Goal: Task Accomplishment & Management: Manage account settings

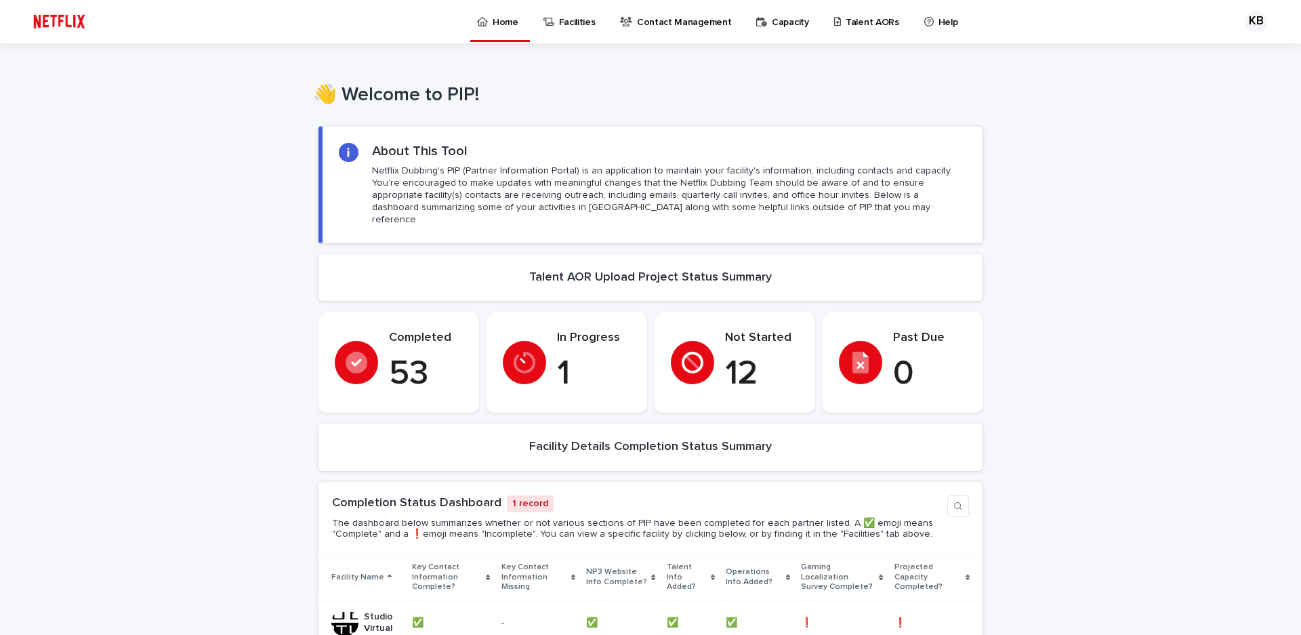
click at [757, 22] on icon at bounding box center [761, 21] width 11 height 9
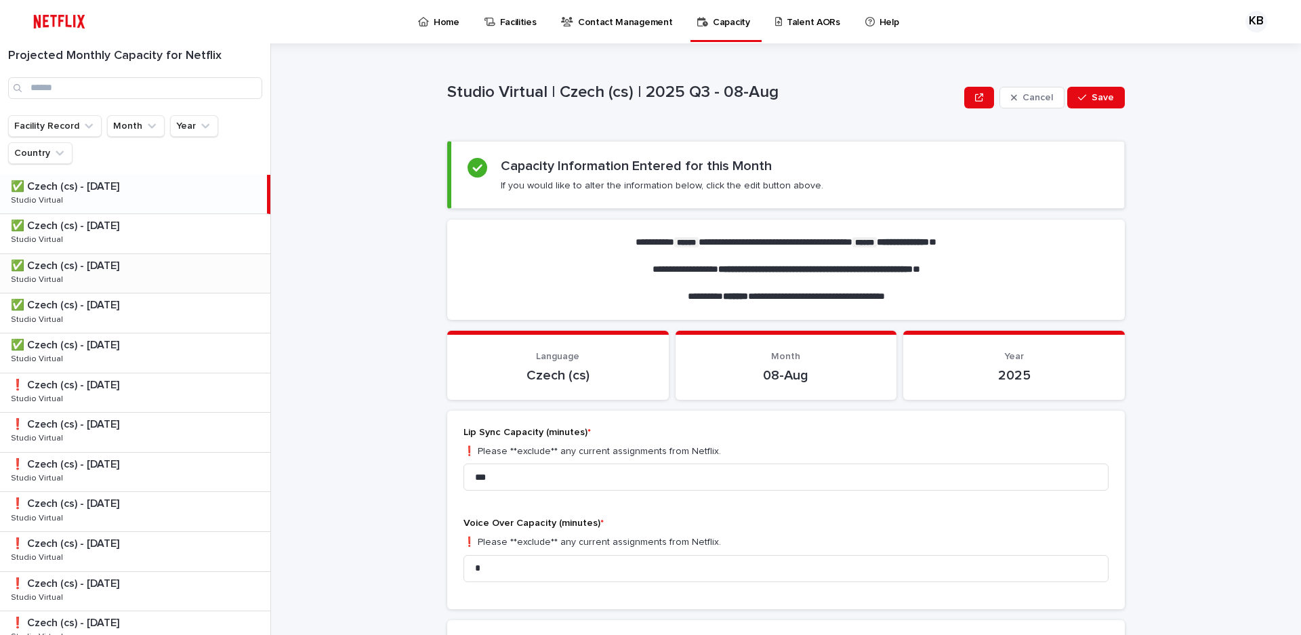
click at [137, 263] on p at bounding box center [138, 265] width 254 height 13
click at [136, 224] on p at bounding box center [138, 226] width 254 height 13
drag, startPoint x: 487, startPoint y: 476, endPoint x: 448, endPoint y: 476, distance: 39.3
click at [449, 476] on div "Lip Sync Capacity (minutes) * ❗️ Please **exclude** any current assignments fro…" at bounding box center [786, 510] width 678 height 198
type input "*"
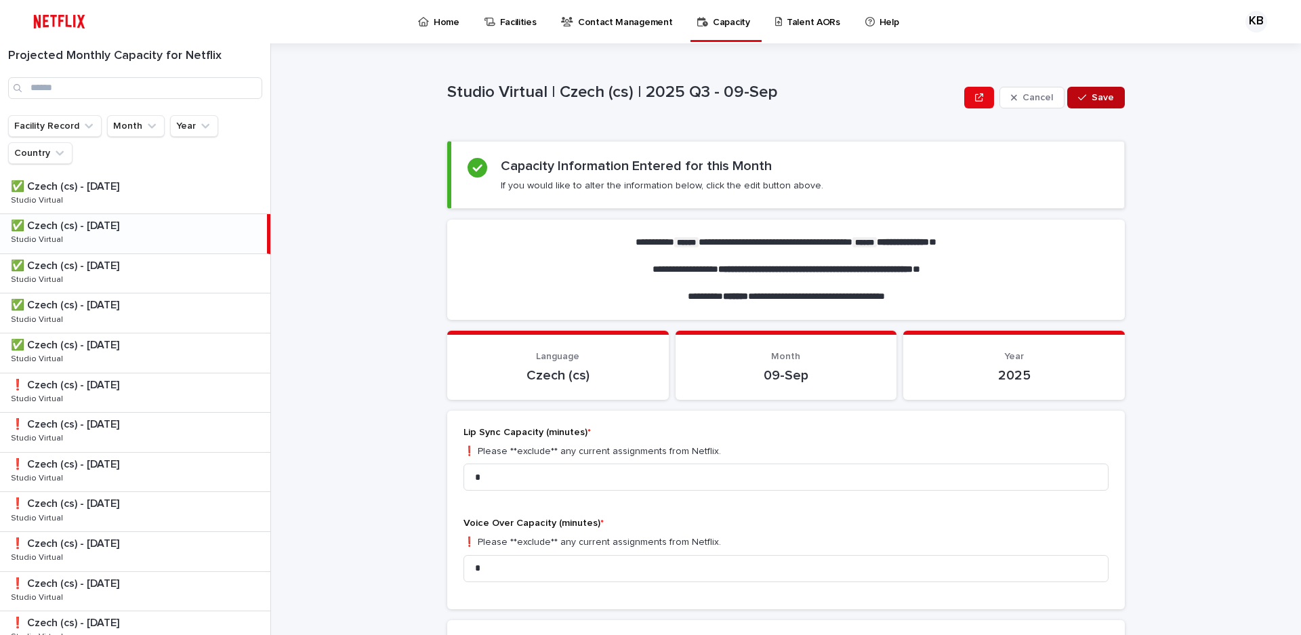
click at [1085, 98] on div "button" at bounding box center [1085, 97] width 14 height 9
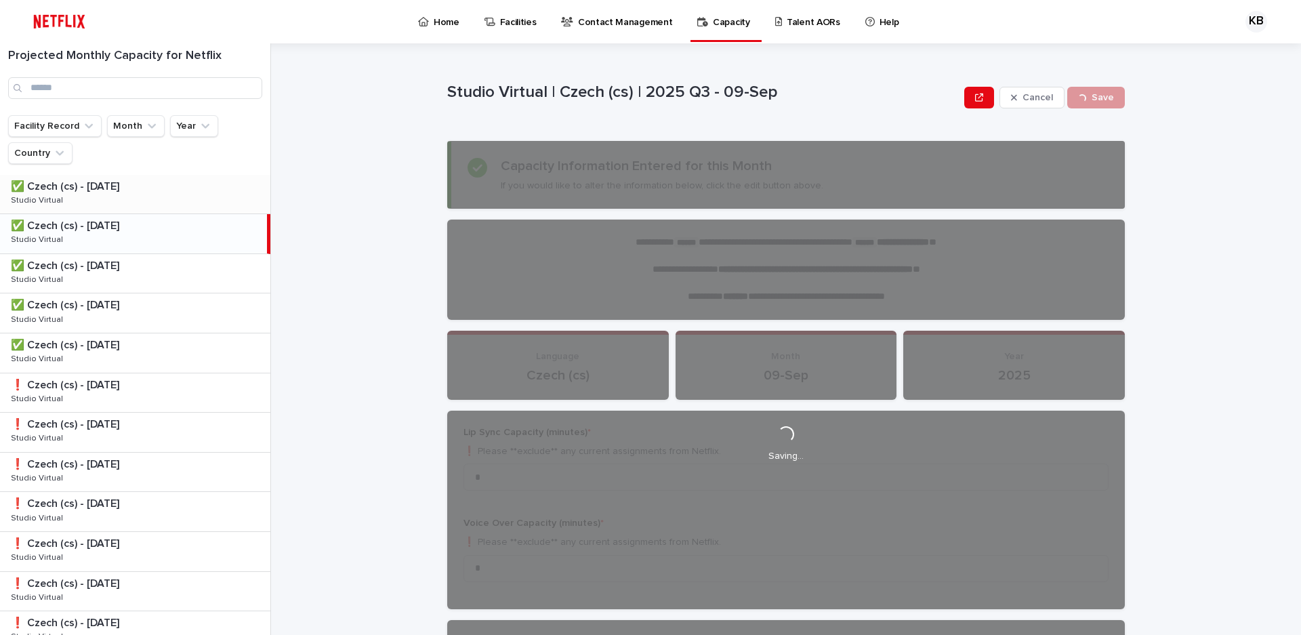
click at [102, 201] on div "✅ Czech (cs) - [DATE] ✅ Czech (cs) - [DATE] Studio Virtual Studio Virtual" at bounding box center [135, 194] width 270 height 39
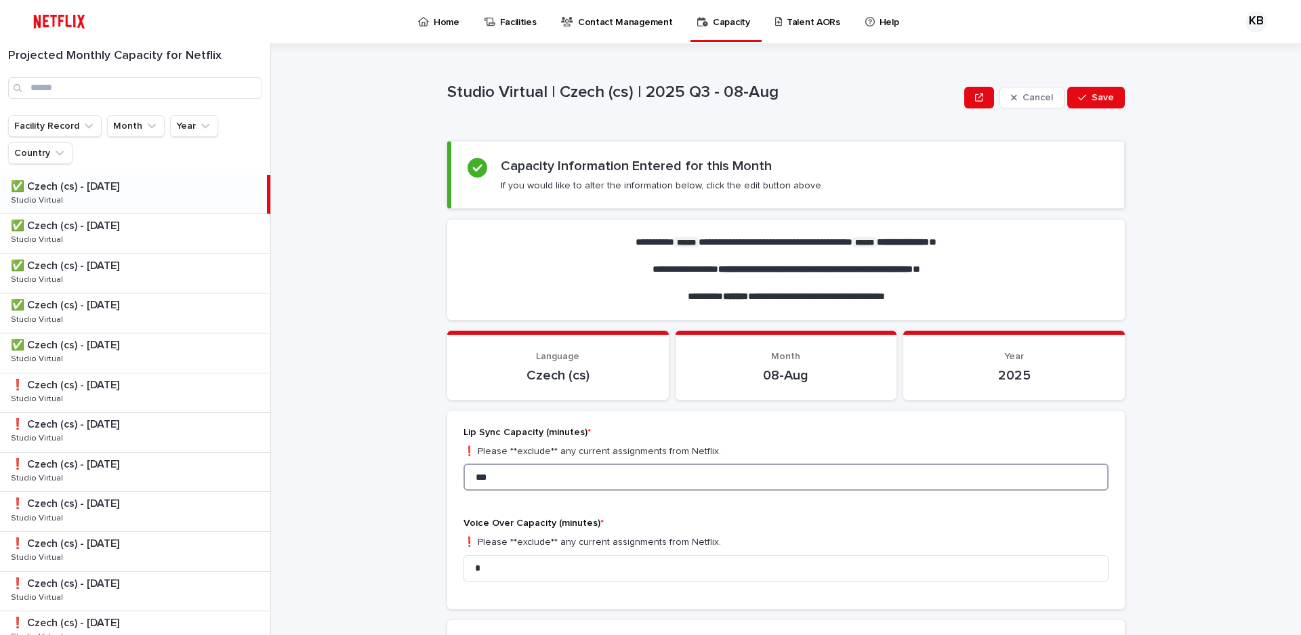
drag, startPoint x: 503, startPoint y: 480, endPoint x: 434, endPoint y: 480, distance: 69.1
click at [434, 480] on div "**********" at bounding box center [794, 338] width 1014 height 591
type input "*"
click at [1085, 93] on div "button" at bounding box center [1085, 97] width 14 height 9
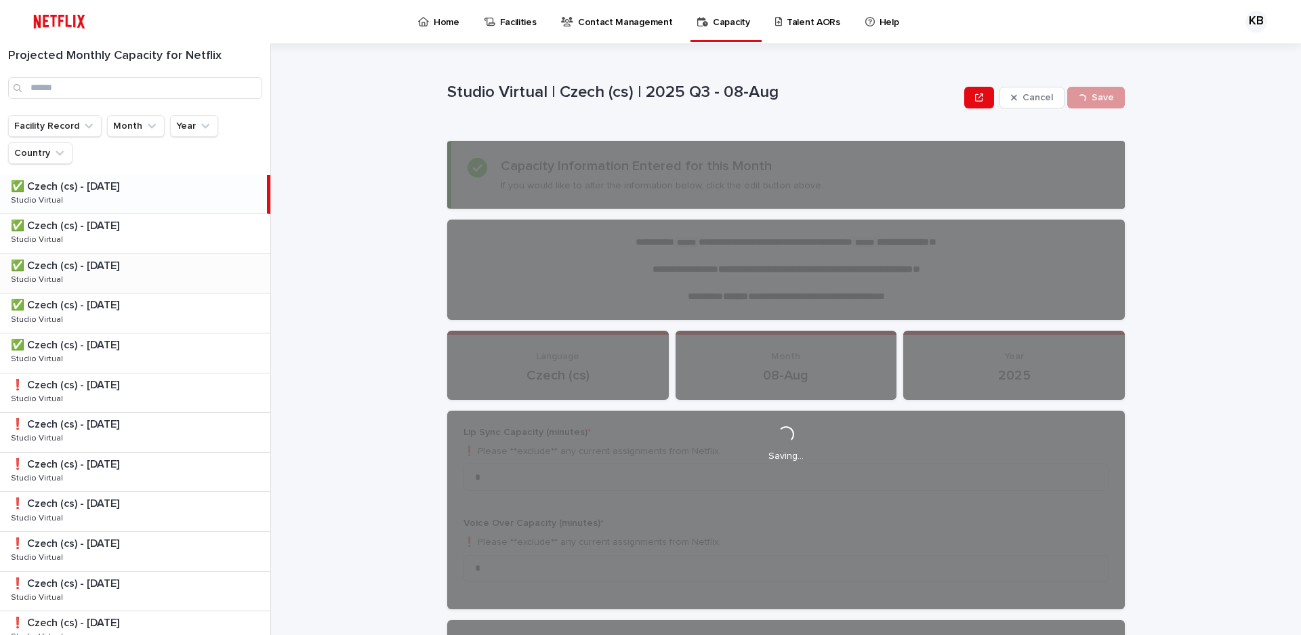
click at [90, 266] on p "✅ Czech (cs) - [DATE]" at bounding box center [66, 265] width 111 height 16
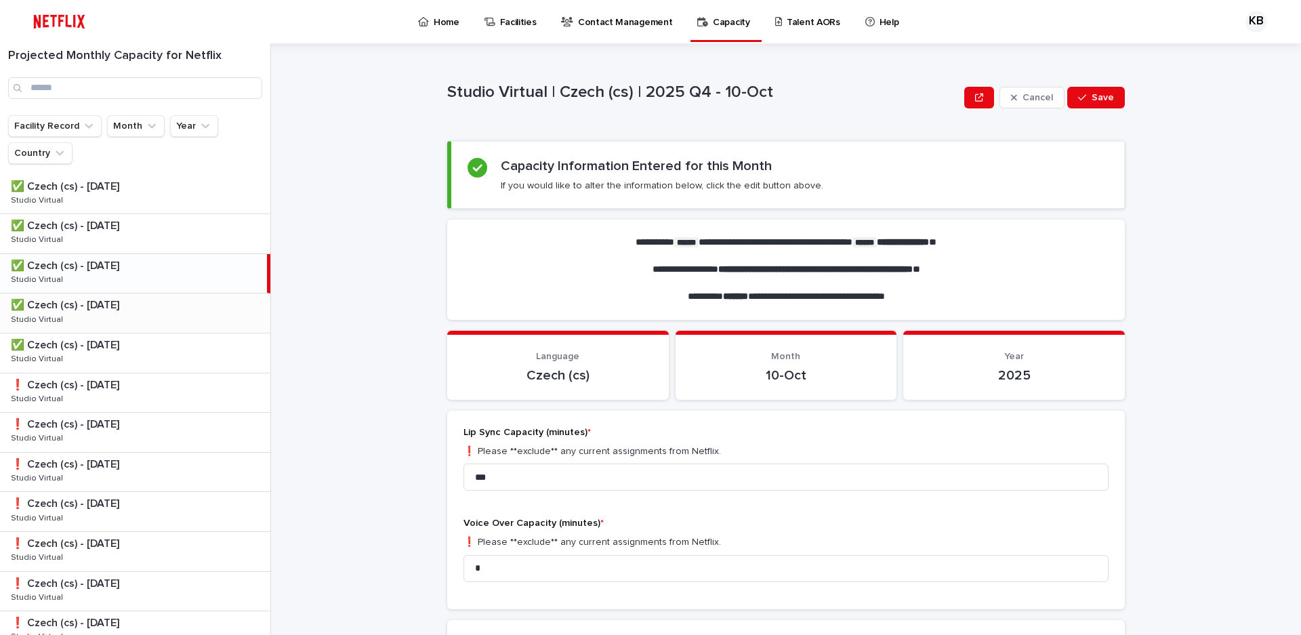
click at [128, 319] on div "✅ Czech (cs) - [DATE] ✅ Czech (cs) - [DATE] Studio Virtual Studio Virtual" at bounding box center [135, 312] width 270 height 39
drag, startPoint x: 489, startPoint y: 476, endPoint x: 455, endPoint y: 480, distance: 34.1
click at [455, 480] on div "Lip Sync Capacity (minutes) * ❗️ Please **exclude** any current assignments fro…" at bounding box center [786, 510] width 678 height 198
type input "***"
click at [1101, 95] on span "Save" at bounding box center [1102, 97] width 22 height 9
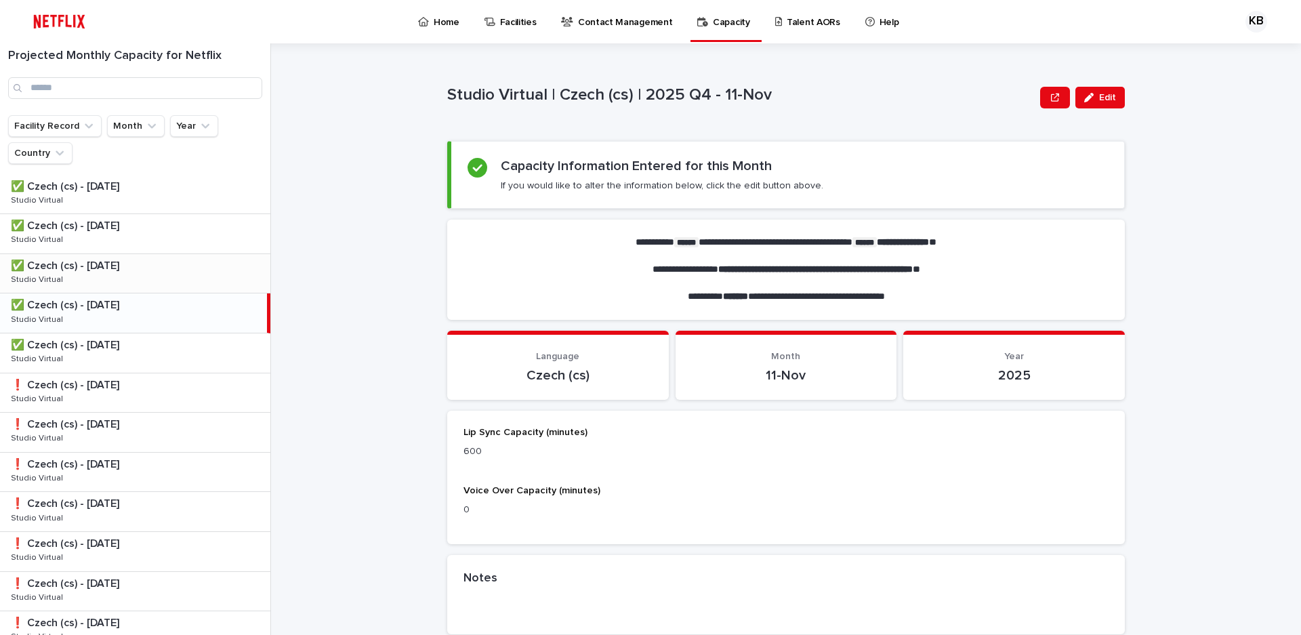
click at [146, 318] on div "✅ Czech (cs) - [DATE] ✅ Czech (cs) - [DATE] Studio Virtual Studio Virtual" at bounding box center [133, 312] width 267 height 39
click at [138, 359] on div "✅ Czech (cs) - [DATE] ✅ Czech (cs) - [DATE] Studio Virtual Studio Virtual" at bounding box center [135, 352] width 270 height 39
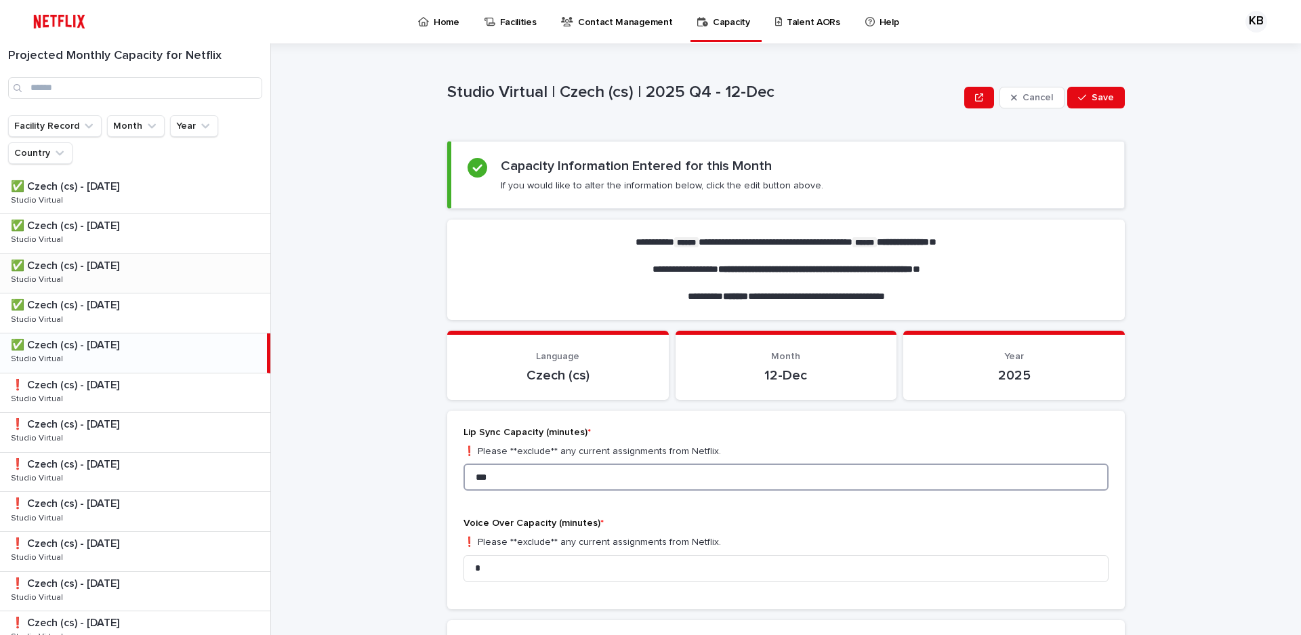
drag, startPoint x: 470, startPoint y: 474, endPoint x: 431, endPoint y: 474, distance: 38.6
click at [431, 474] on div "**********" at bounding box center [794, 338] width 1014 height 591
type input "*"
click at [1092, 96] on span "Save" at bounding box center [1102, 97] width 22 height 9
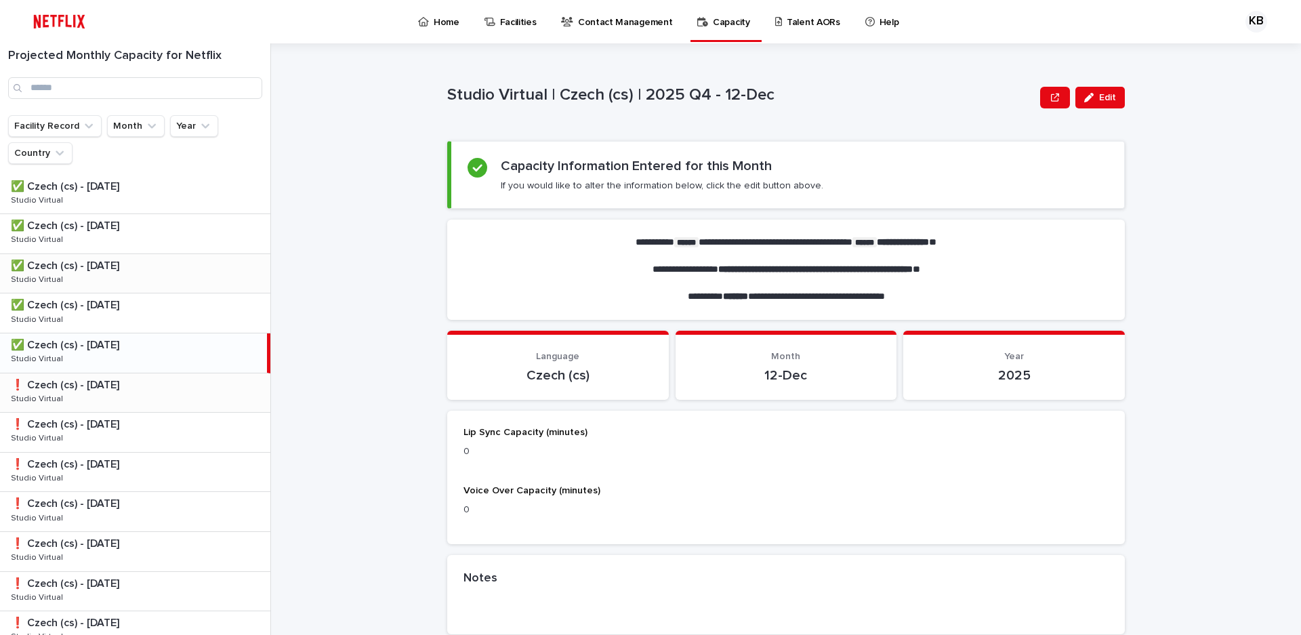
click at [121, 393] on div "❗️ Czech (cs) - [DATE] ❗️ Czech (cs) - [DATE] Studio Virtual Studio Virtual" at bounding box center [135, 392] width 270 height 39
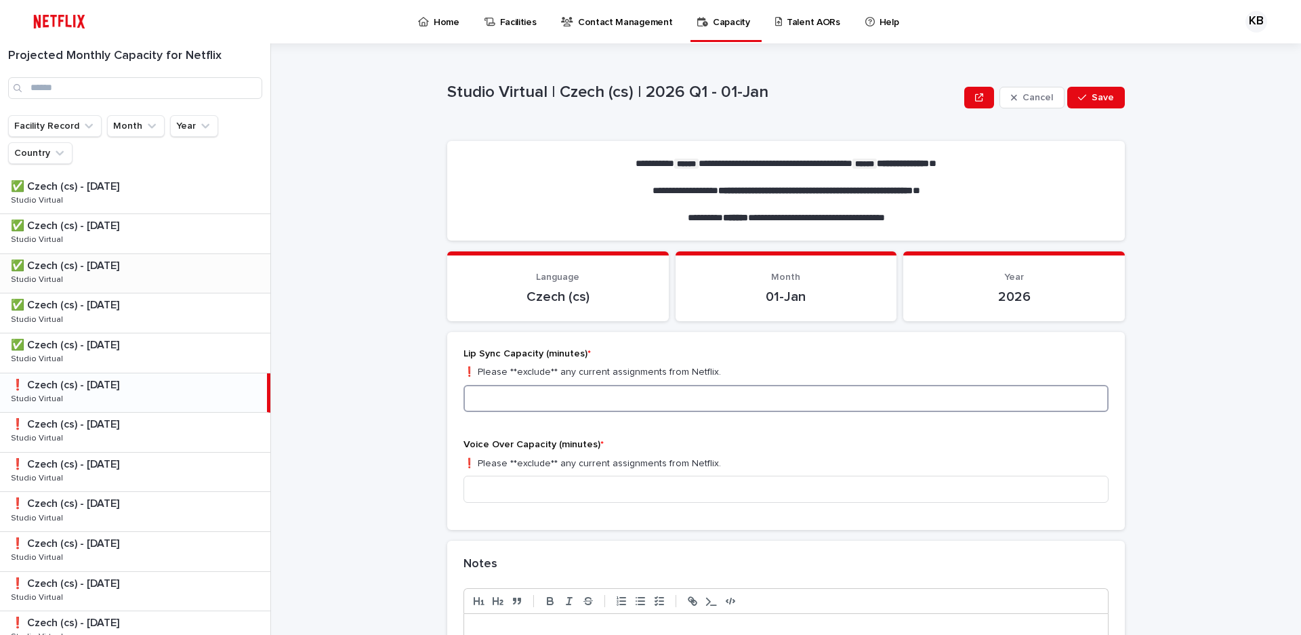
click at [493, 398] on input at bounding box center [785, 398] width 645 height 27
type input "***"
click at [501, 482] on input at bounding box center [785, 489] width 645 height 27
type input "*"
click at [1118, 98] on button "Save" at bounding box center [1096, 98] width 58 height 22
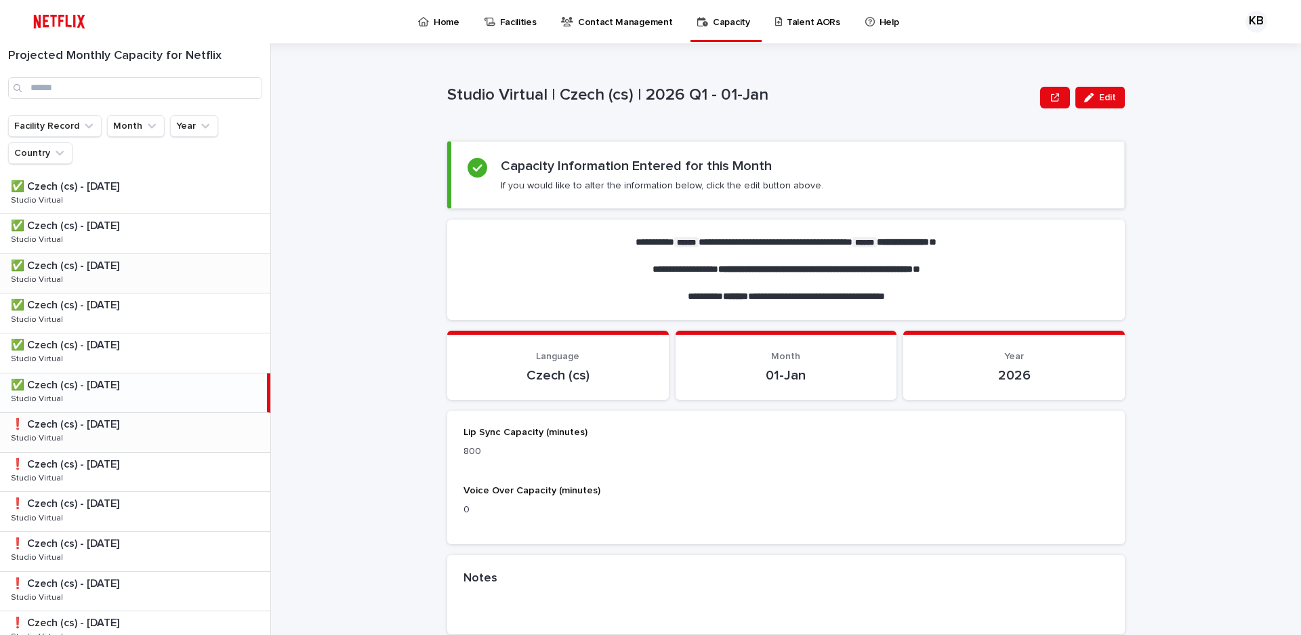
click at [148, 433] on div "❗️ Czech (cs) - [DATE] ❗️ Czech (cs) - [DATE] Studio Virtual Studio Virtual" at bounding box center [135, 432] width 270 height 39
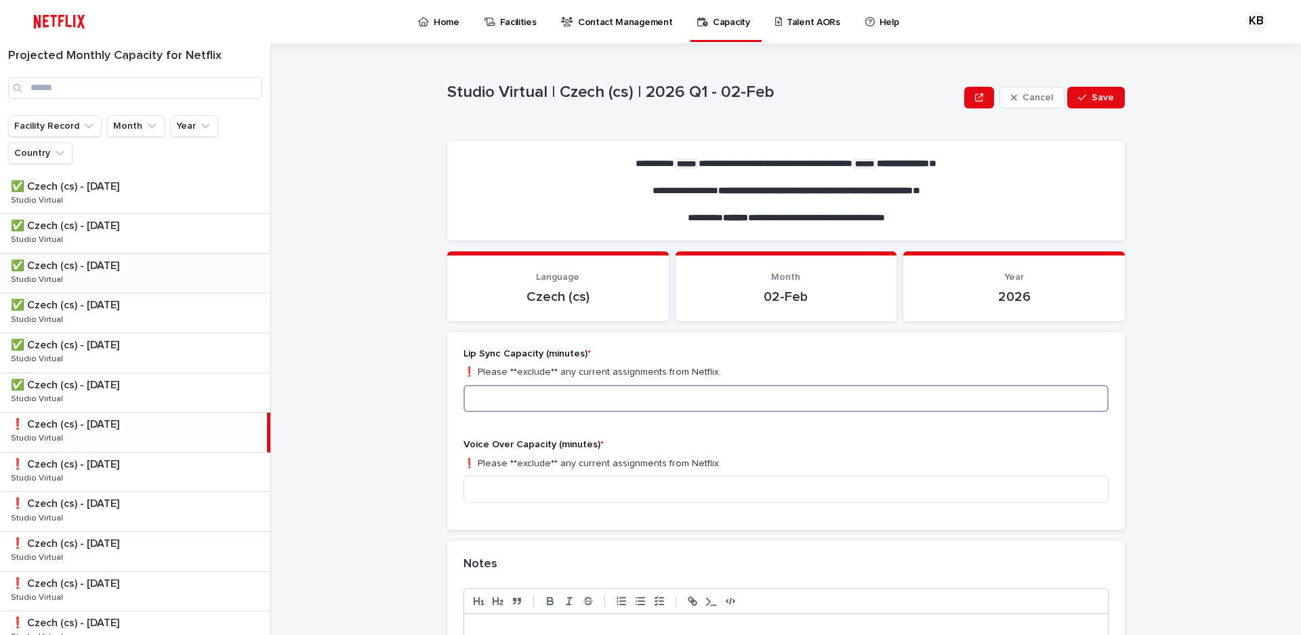
click at [486, 393] on input at bounding box center [785, 398] width 645 height 27
type input "***"
click at [489, 471] on div "Voice Over Capacity (minutes) * ❗️ Please **exclude** any current assignments f…" at bounding box center [785, 476] width 645 height 75
click at [501, 488] on input at bounding box center [785, 489] width 645 height 27
type input "*"
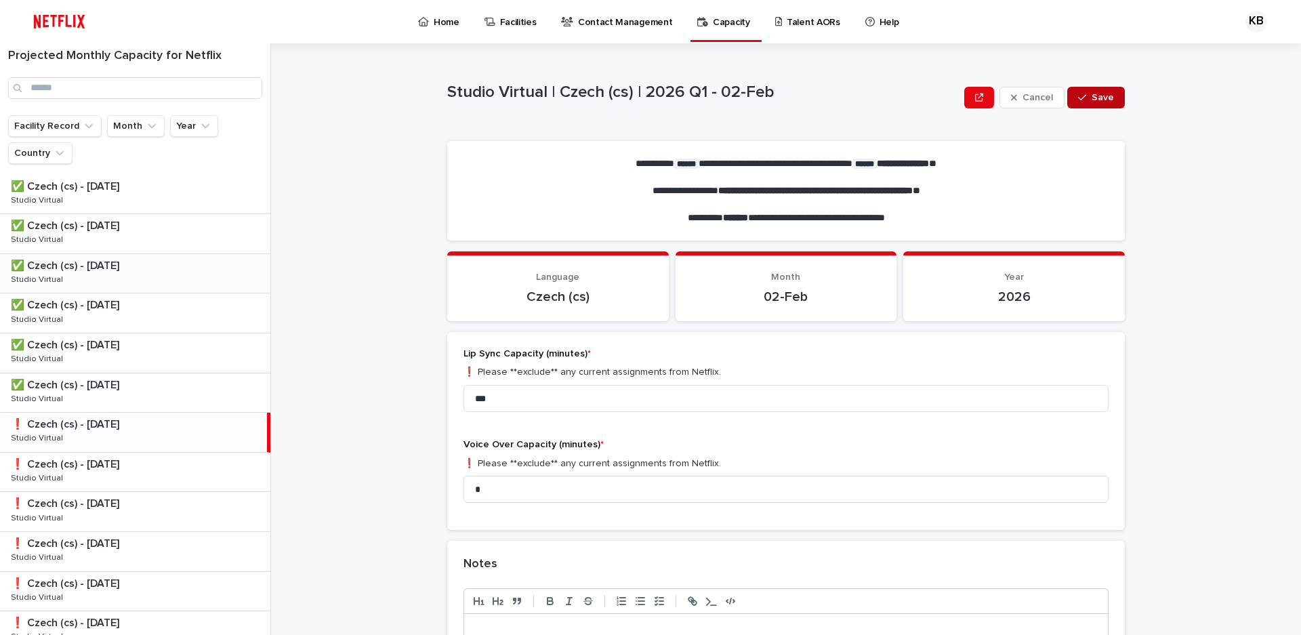
click at [1075, 91] on button "Save" at bounding box center [1096, 98] width 58 height 22
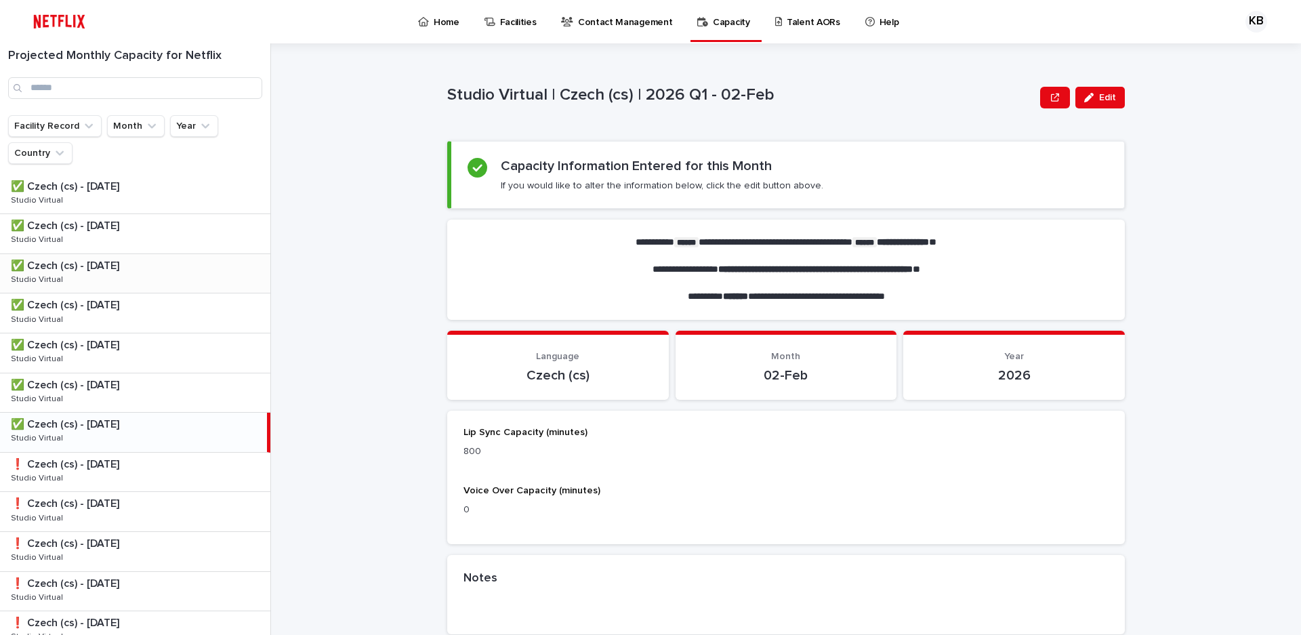
click at [154, 436] on div "✅ Czech (cs) - [DATE] ✅ Czech (cs) - [DATE] Studio Virtual Studio Virtual" at bounding box center [133, 432] width 267 height 39
click at [1099, 97] on span "Edit" at bounding box center [1107, 97] width 17 height 9
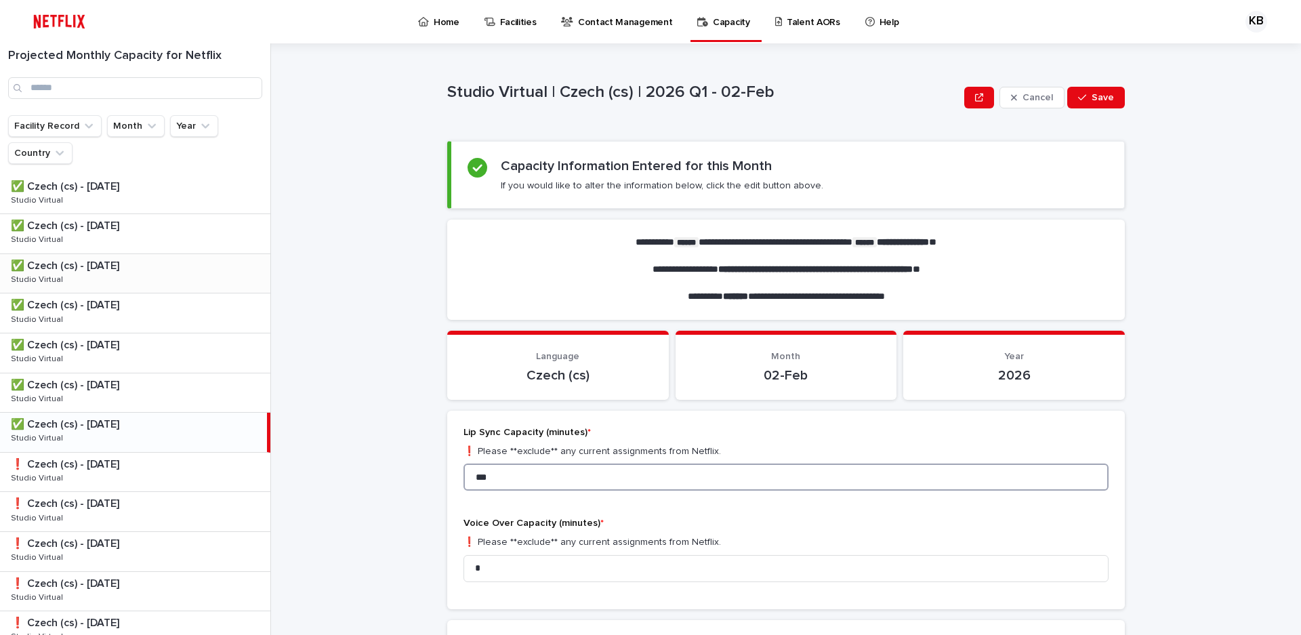
drag, startPoint x: 485, startPoint y: 472, endPoint x: 412, endPoint y: 475, distance: 73.2
click at [412, 475] on div "**********" at bounding box center [794, 338] width 1014 height 591
type input "****"
click at [1110, 105] on button "Save" at bounding box center [1096, 98] width 58 height 22
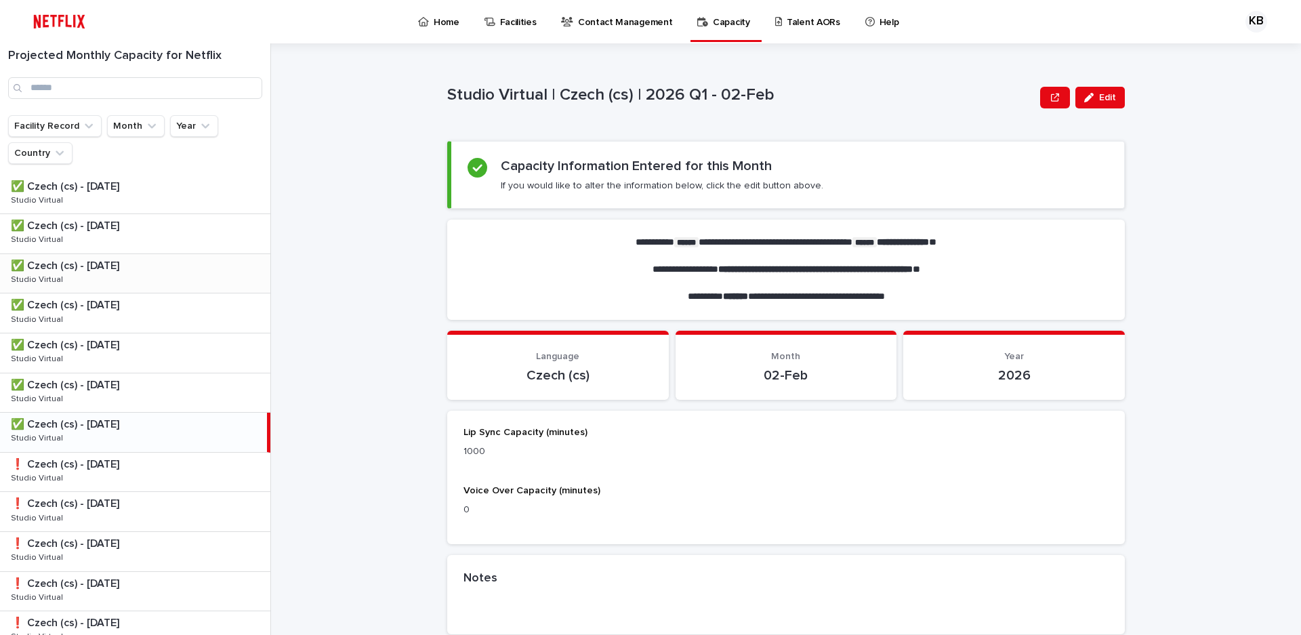
click at [117, 468] on p "❗️ Czech (cs) - [DATE]" at bounding box center [66, 463] width 111 height 16
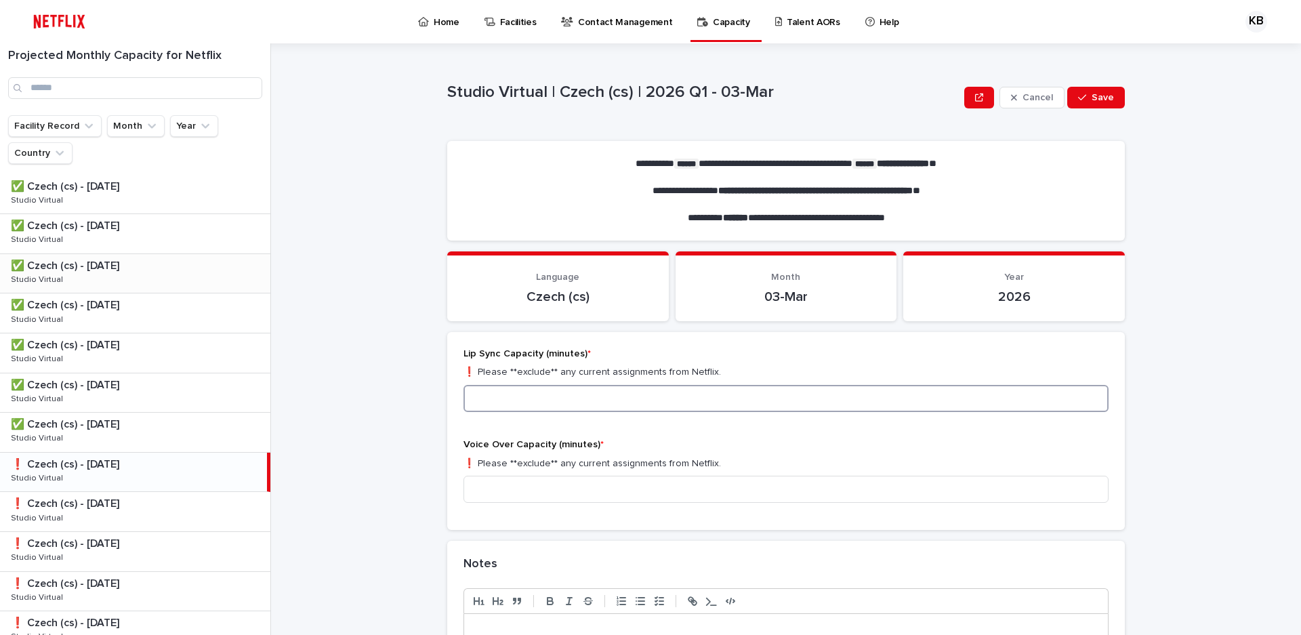
click at [477, 401] on input at bounding box center [785, 398] width 645 height 27
type input "****"
click at [505, 496] on input at bounding box center [785, 489] width 645 height 27
type input "*"
click at [1078, 94] on icon "button" at bounding box center [1082, 97] width 8 height 9
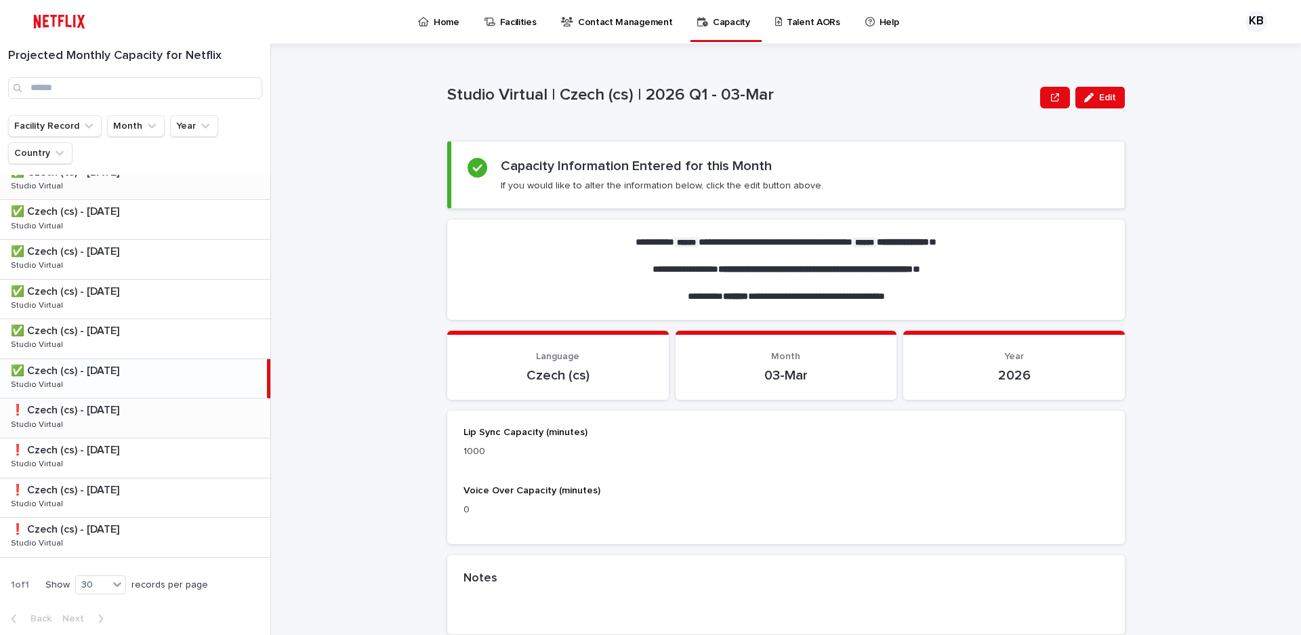
scroll to position [26, 0]
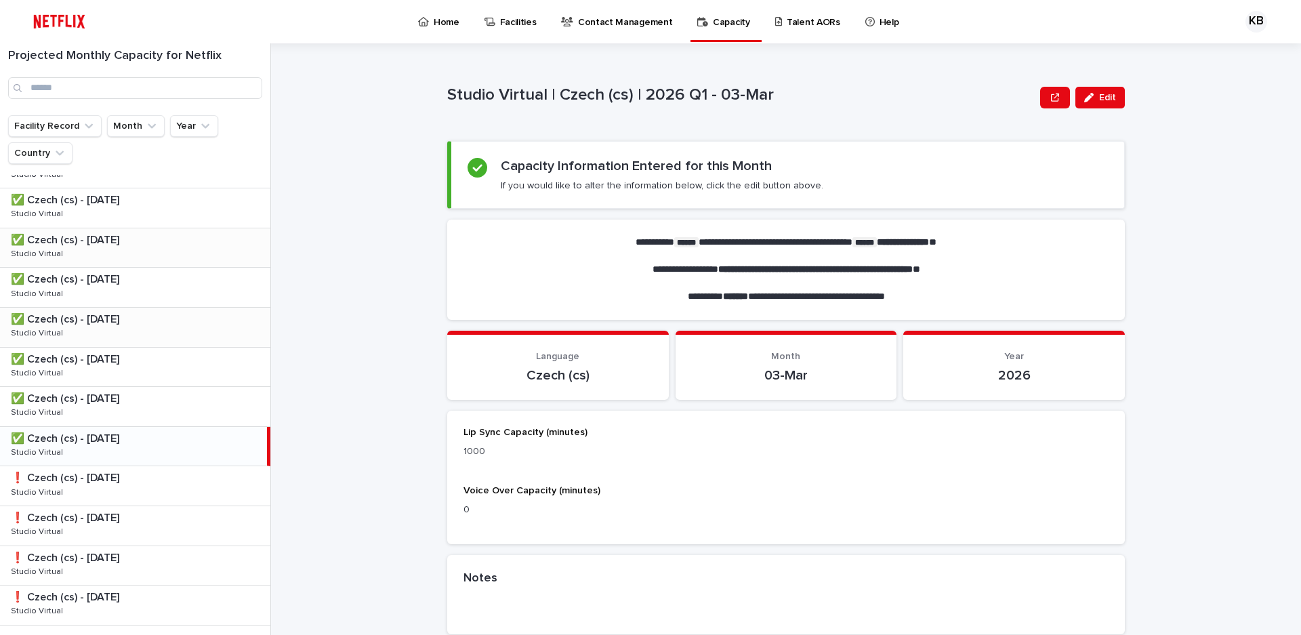
click at [138, 335] on div "✅ Czech (cs) - [DATE] ✅ Czech (cs) - [DATE] Studio Virtual Studio Virtual" at bounding box center [135, 327] width 270 height 39
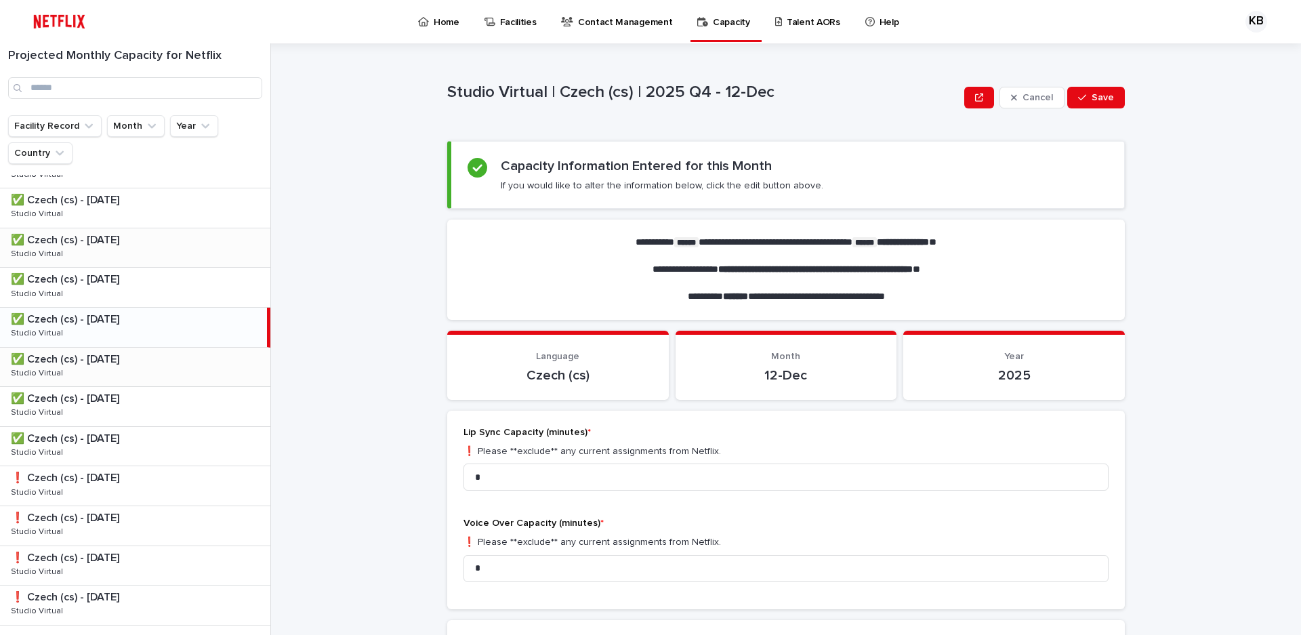
click at [152, 367] on div "✅ Czech (cs) - [DATE] ✅ Czech (cs) - [DATE] Studio Virtual Studio Virtual" at bounding box center [135, 367] width 270 height 39
click at [153, 407] on div "✅ Czech (cs) - [DATE] ✅ Czech (cs) - [DATE] Studio Virtual Studio Virtual" at bounding box center [135, 406] width 270 height 39
click at [153, 440] on p at bounding box center [138, 438] width 254 height 13
click at [108, 295] on div "✅ Czech (cs) - [DATE] ✅ Czech (cs) - [DATE] Studio Virtual Studio Virtual" at bounding box center [135, 287] width 270 height 39
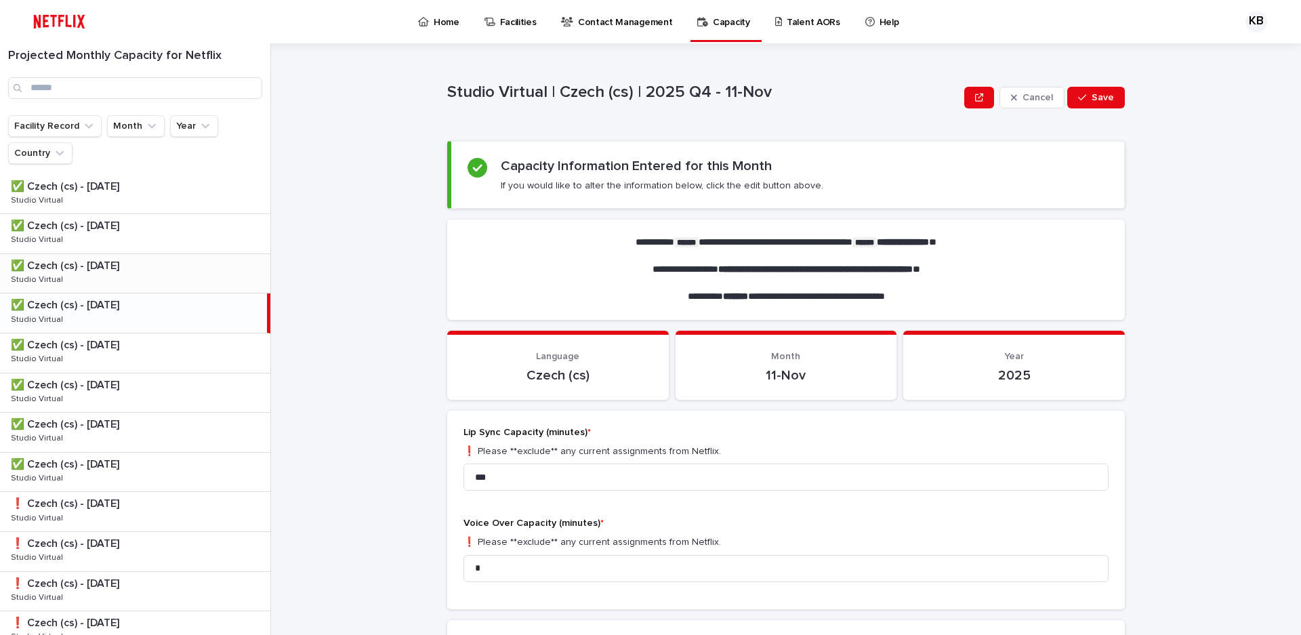
click at [122, 269] on p "✅ Czech (cs) - [DATE]" at bounding box center [66, 265] width 111 height 16
click at [146, 353] on div "✅ Czech (cs) - [DATE] ✅ Czech (cs) - [DATE] Studio Virtual Studio Virtual" at bounding box center [135, 352] width 270 height 39
click at [154, 394] on div "✅ Czech (cs) - [DATE] ✅ Czech (cs) - [DATE] Studio Virtual Studio Virtual" at bounding box center [135, 392] width 270 height 39
click at [144, 237] on div "✅ Czech (cs) - [DATE] ✅ Czech (cs) - [DATE] Studio Virtual Studio Virtual" at bounding box center [135, 233] width 270 height 39
click at [157, 278] on div "✅ Czech (cs) - [DATE] ✅ Czech (cs) - [DATE] Studio Virtual Studio Virtual" at bounding box center [135, 273] width 270 height 39
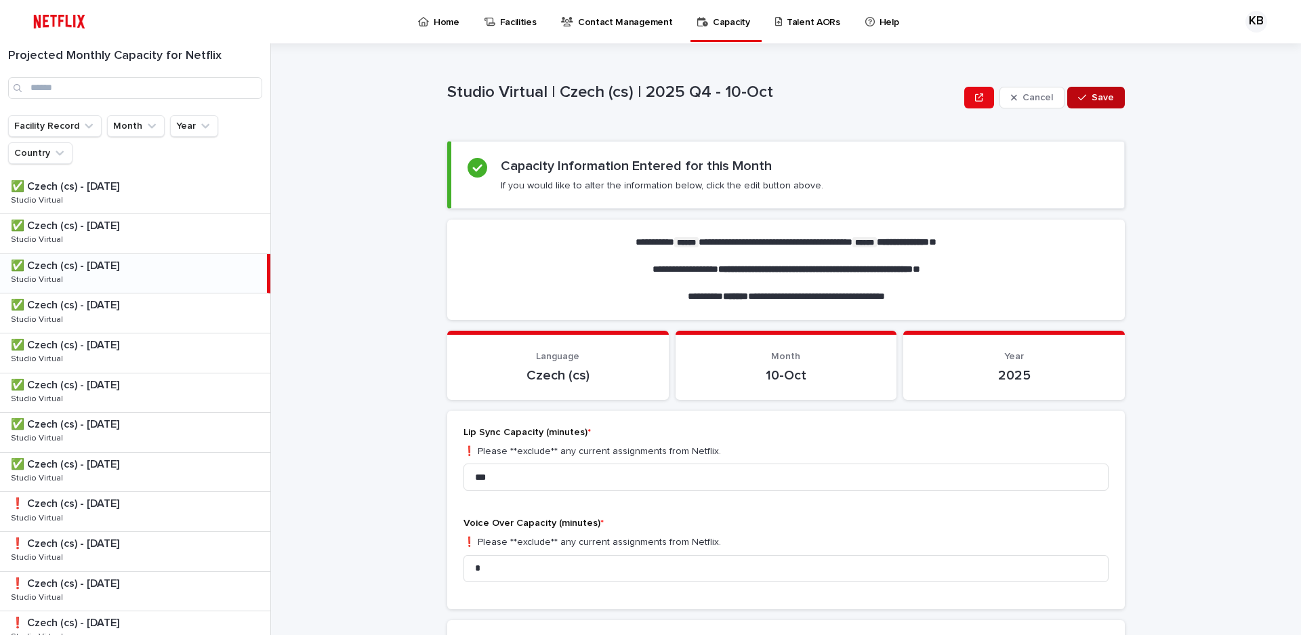
click at [1104, 96] on span "Save" at bounding box center [1102, 97] width 22 height 9
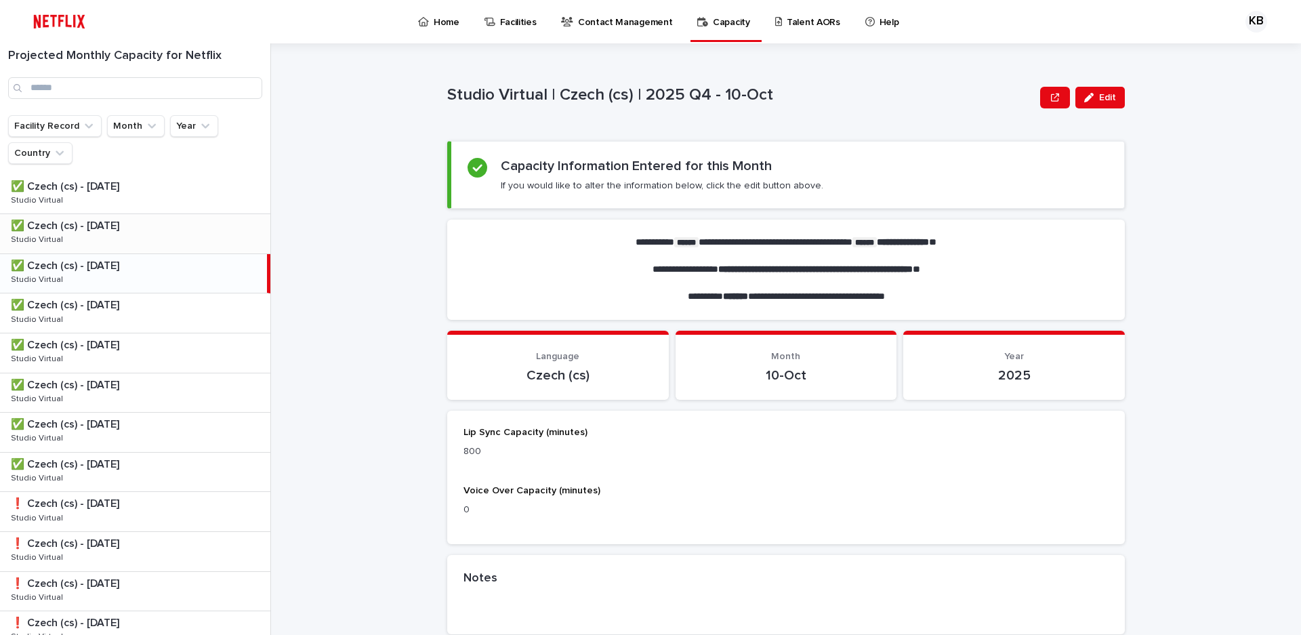
click at [122, 228] on p "✅ Czech (cs) - [DATE]" at bounding box center [66, 225] width 111 height 16
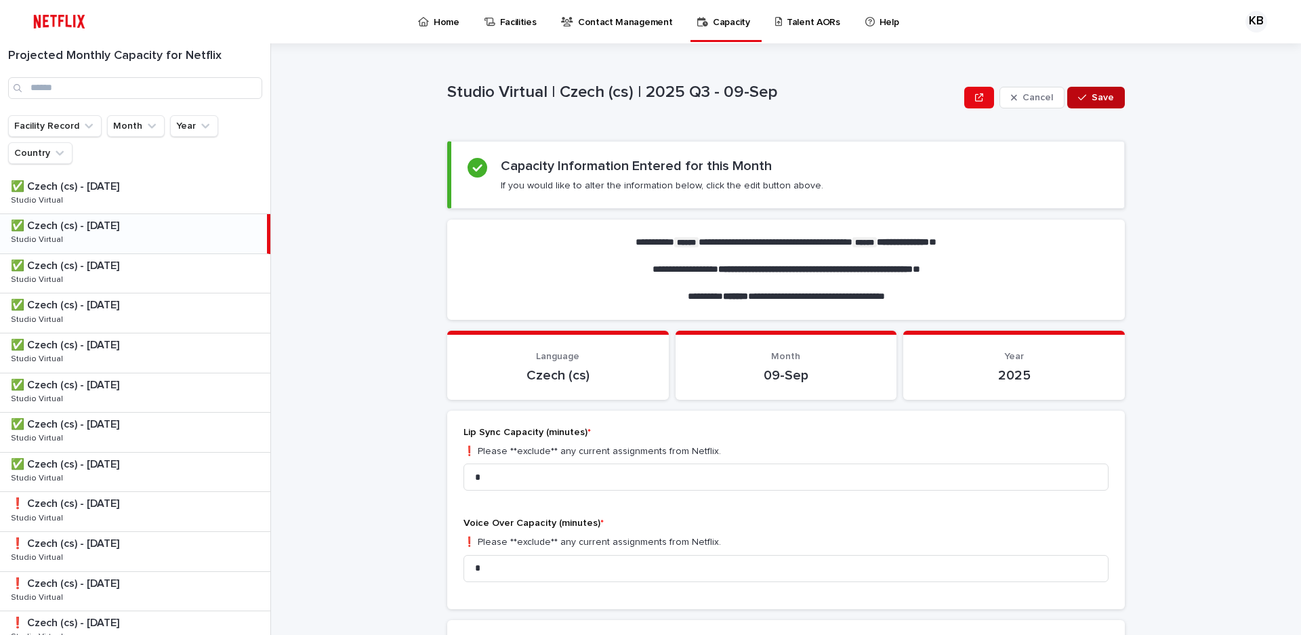
click at [1091, 99] on span "Save" at bounding box center [1102, 97] width 22 height 9
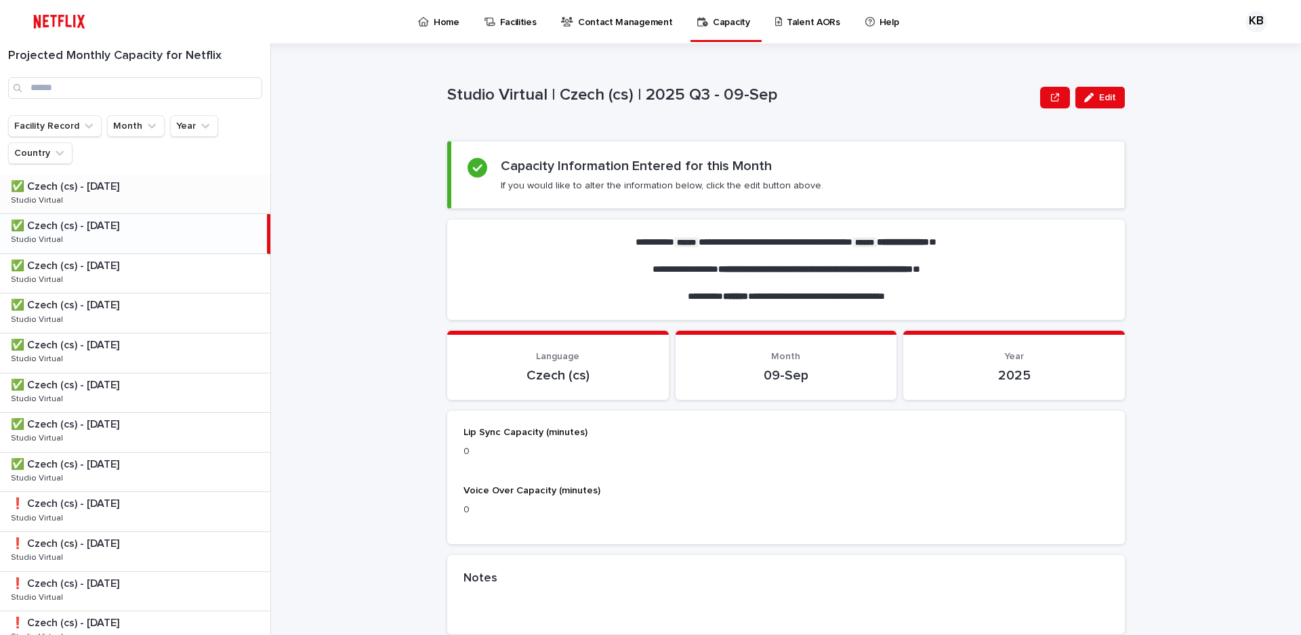
click at [171, 199] on div "✅ Czech (cs) - [DATE] ✅ Czech (cs) - [DATE] Studio Virtual Studio Virtual" at bounding box center [135, 194] width 270 height 39
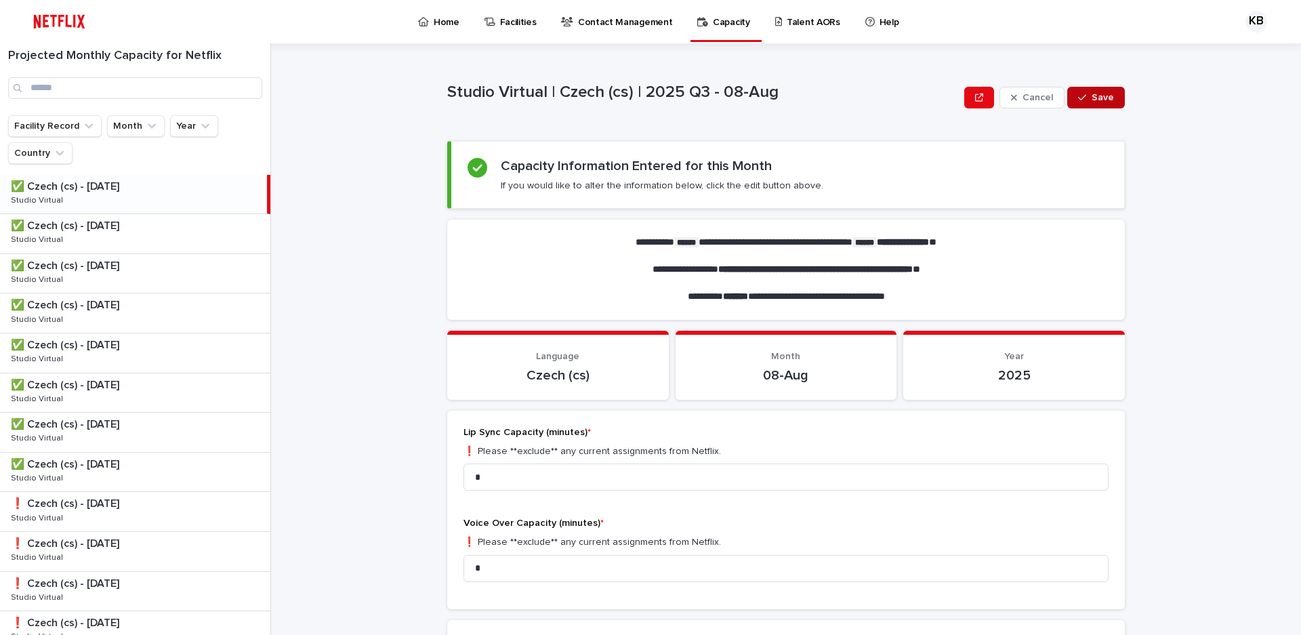
click at [1099, 100] on span "Save" at bounding box center [1102, 97] width 22 height 9
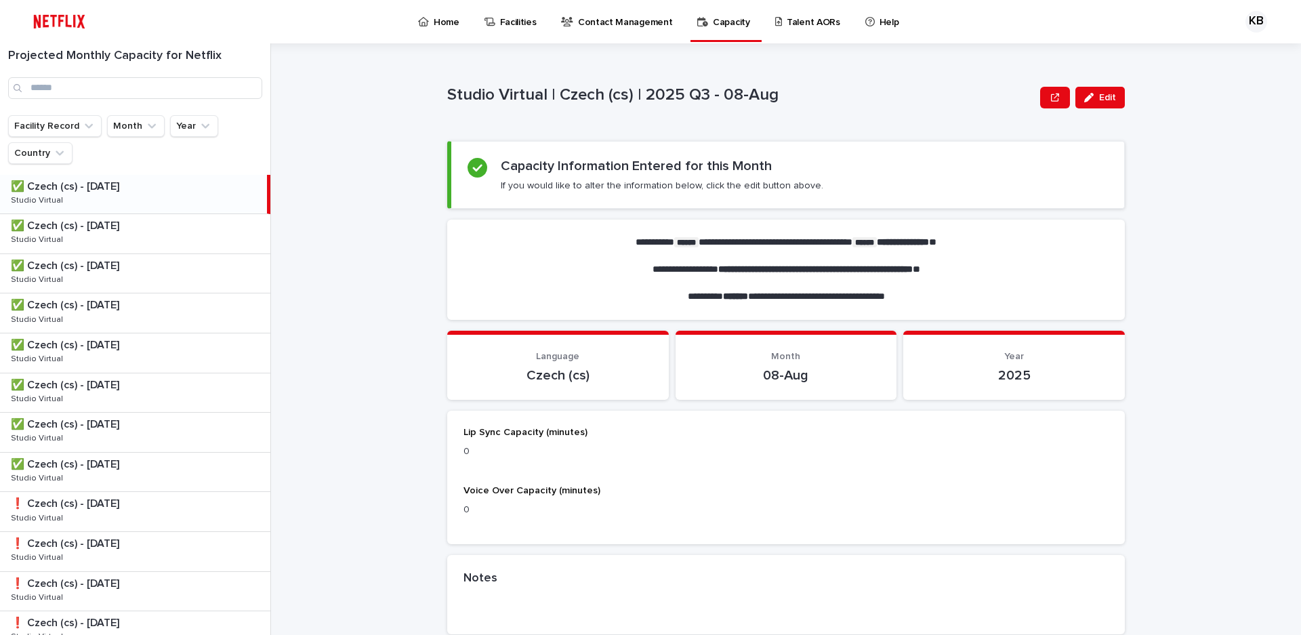
click at [152, 308] on p at bounding box center [138, 305] width 254 height 13
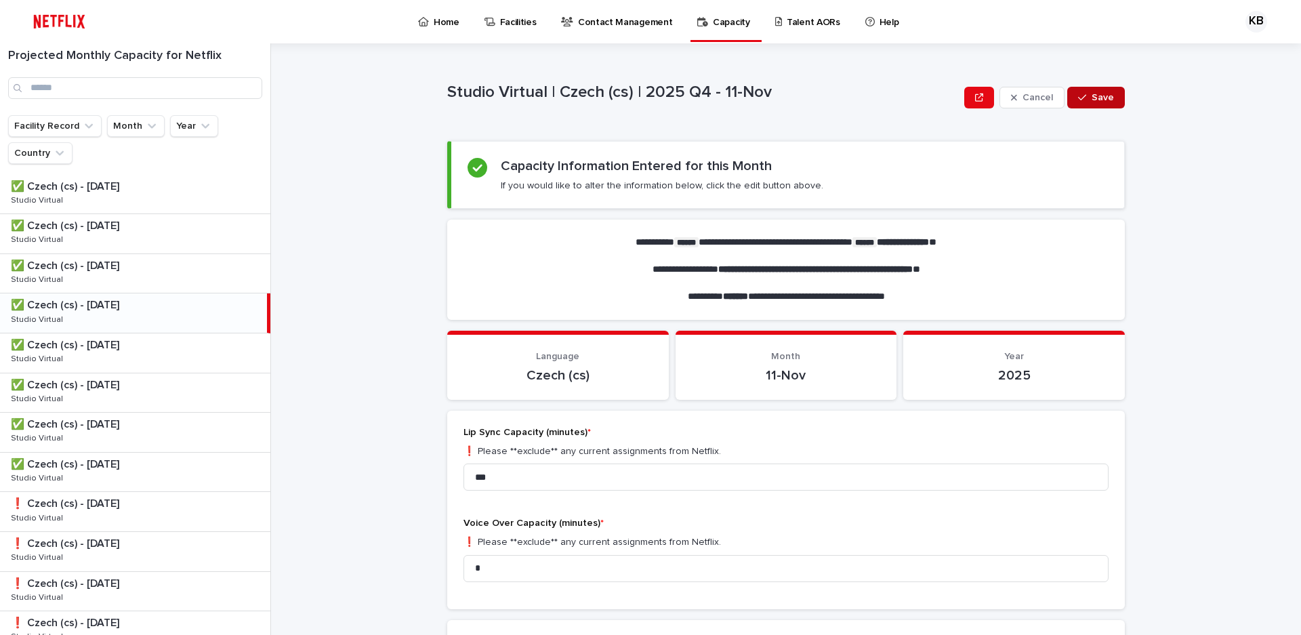
click at [1092, 105] on button "Save" at bounding box center [1096, 98] width 58 height 22
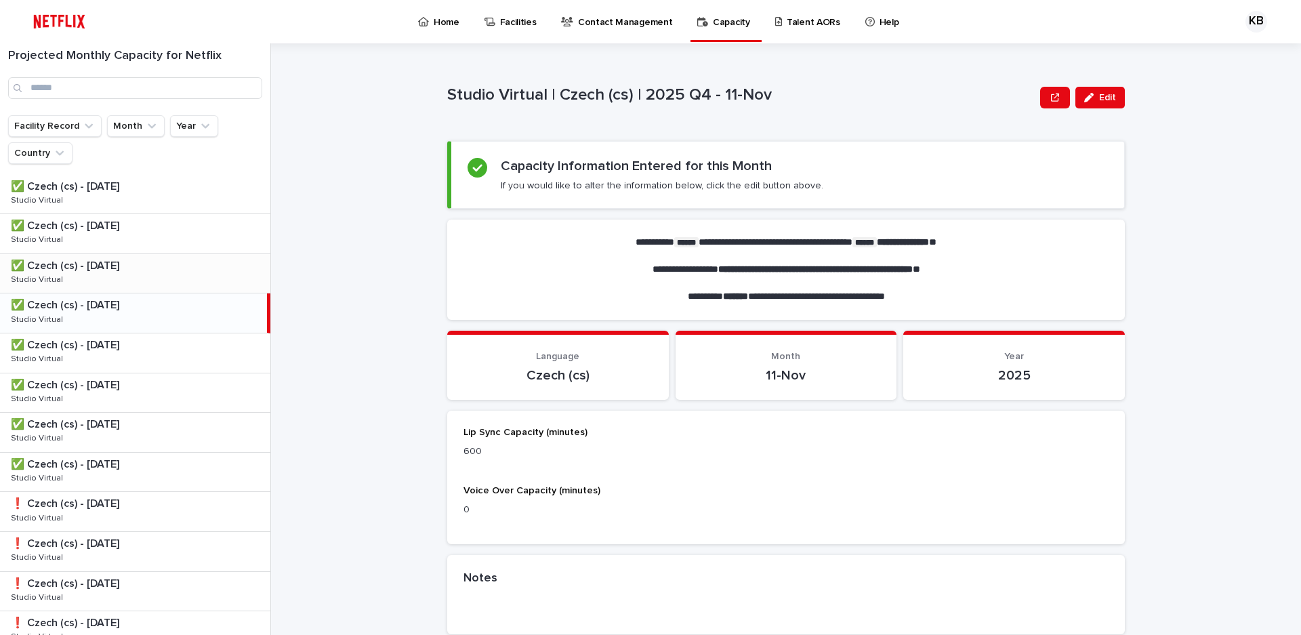
click at [165, 272] on div "✅ Czech (cs) - [DATE] ✅ Czech (cs) - [DATE] Studio Virtual Studio Virtual" at bounding box center [135, 273] width 270 height 39
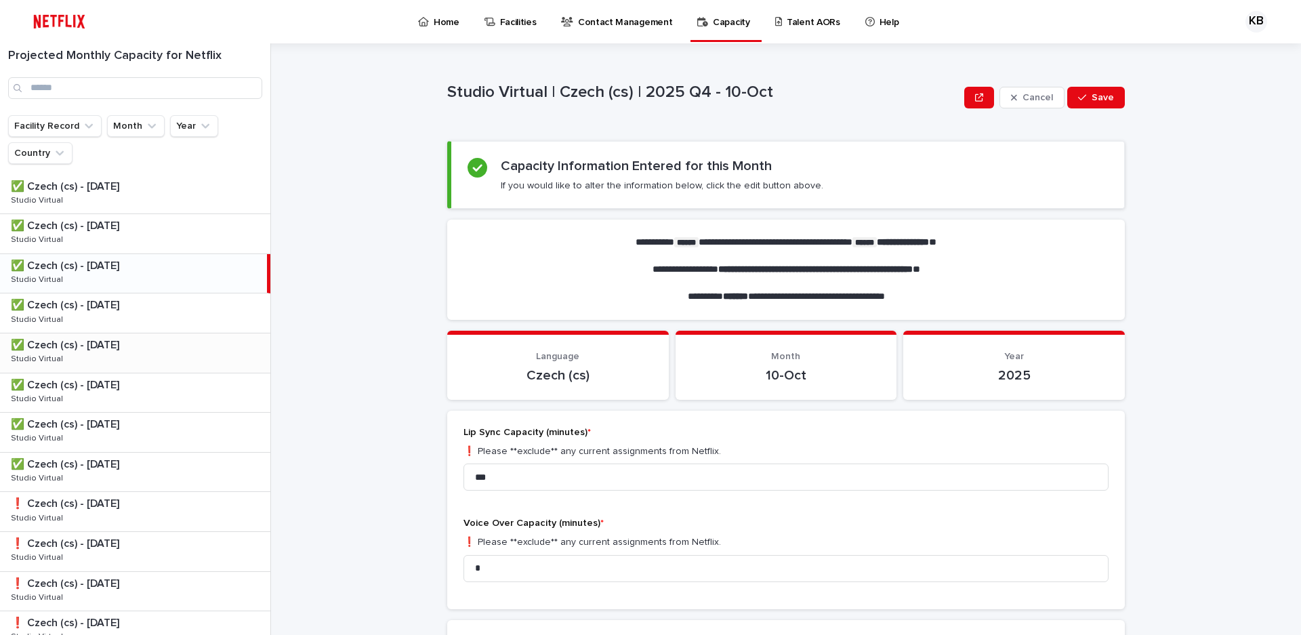
click at [152, 368] on div "✅ Czech (cs) - [DATE] ✅ Czech (cs) - [DATE] Studio Virtual Studio Virtual" at bounding box center [135, 352] width 270 height 39
click at [173, 394] on div "✅ Czech (cs) - [DATE] ✅ Czech (cs) - [DATE] Studio Virtual Studio Virtual" at bounding box center [135, 392] width 270 height 39
click at [1091, 100] on span "Save" at bounding box center [1102, 97] width 22 height 9
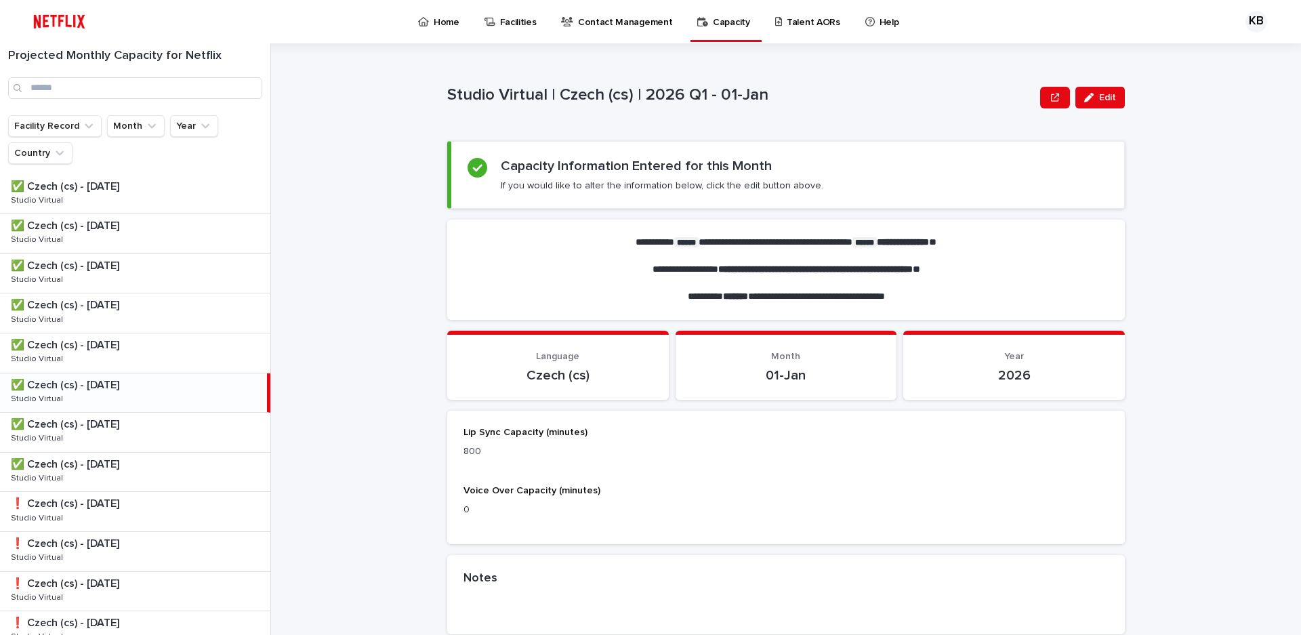
click at [171, 467] on p at bounding box center [138, 464] width 254 height 13
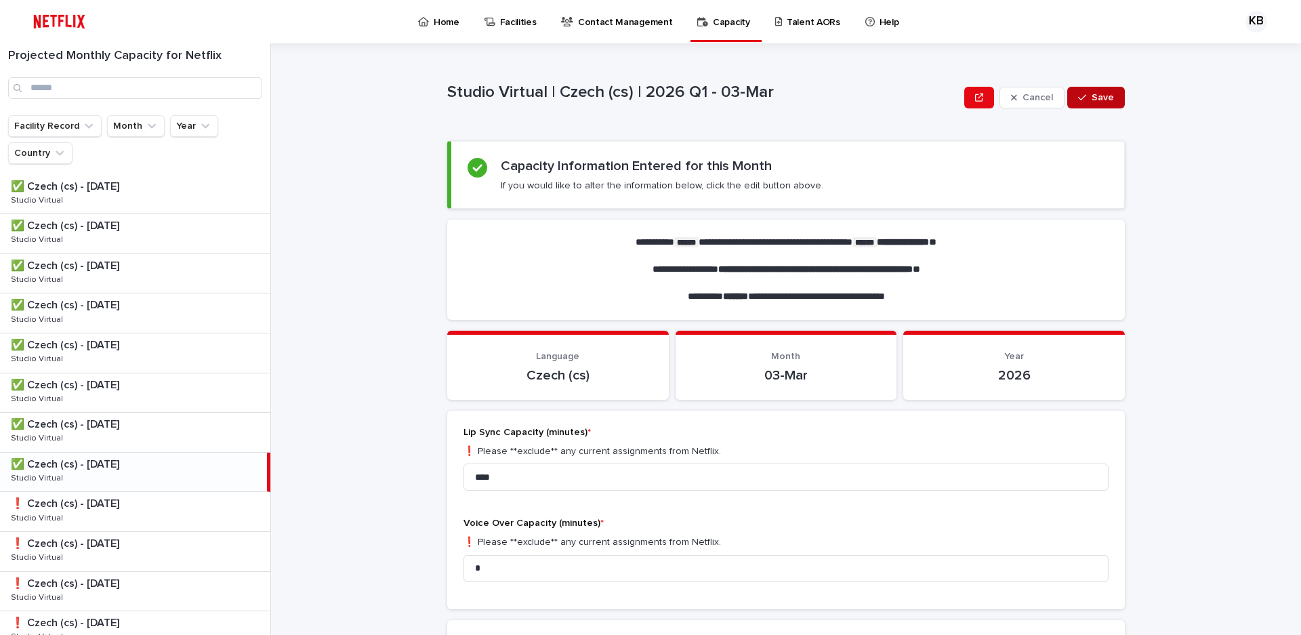
click at [1099, 96] on span "Save" at bounding box center [1102, 97] width 22 height 9
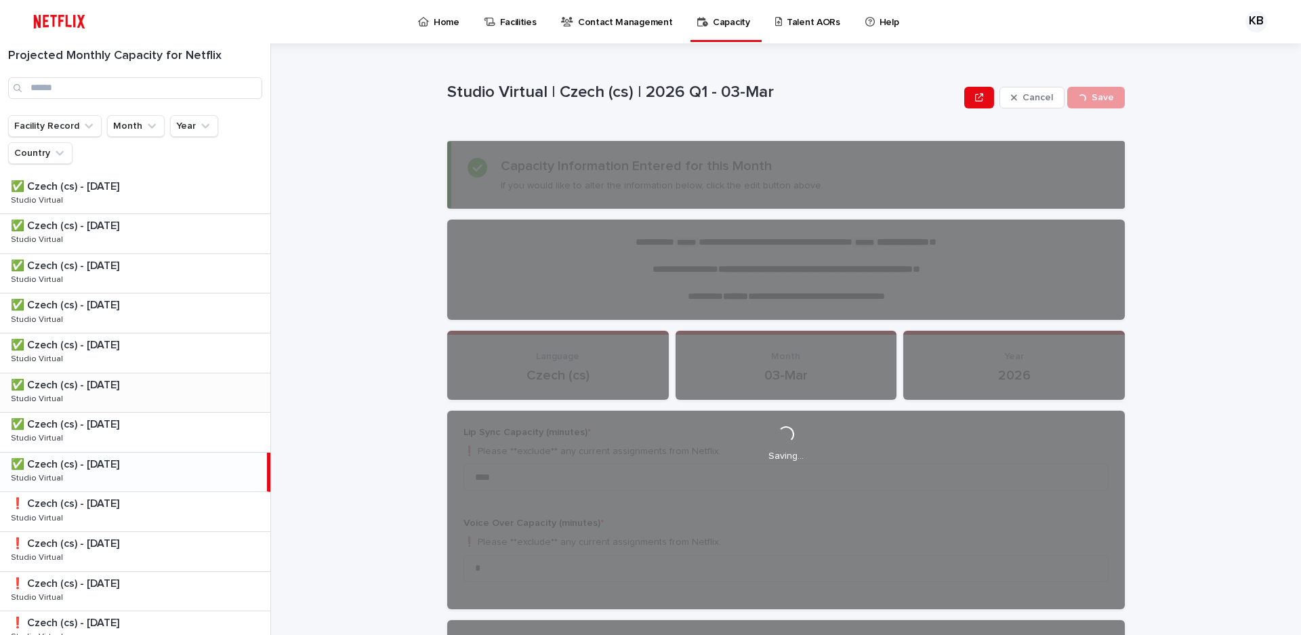
click at [153, 399] on div "✅ Czech (cs) - [DATE] ✅ Czech (cs) - [DATE] Studio Virtual Studio Virtual" at bounding box center [135, 392] width 270 height 39
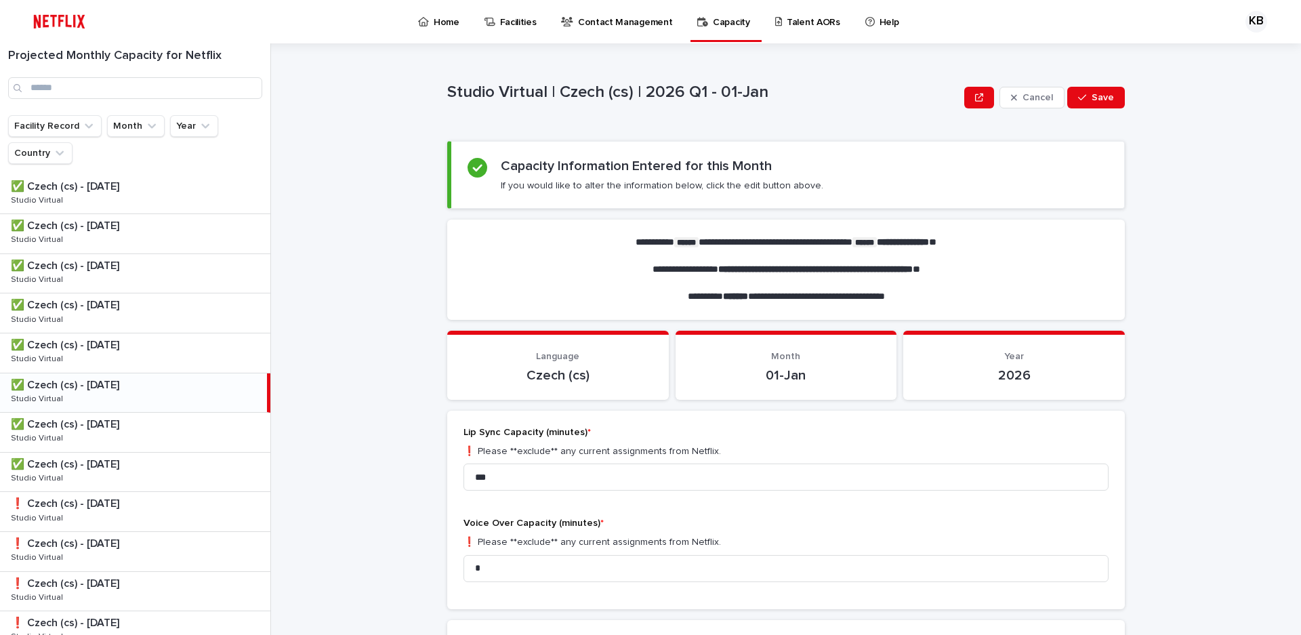
click at [157, 390] on p at bounding box center [136, 385] width 251 height 13
